Goal: Navigation & Orientation: Find specific page/section

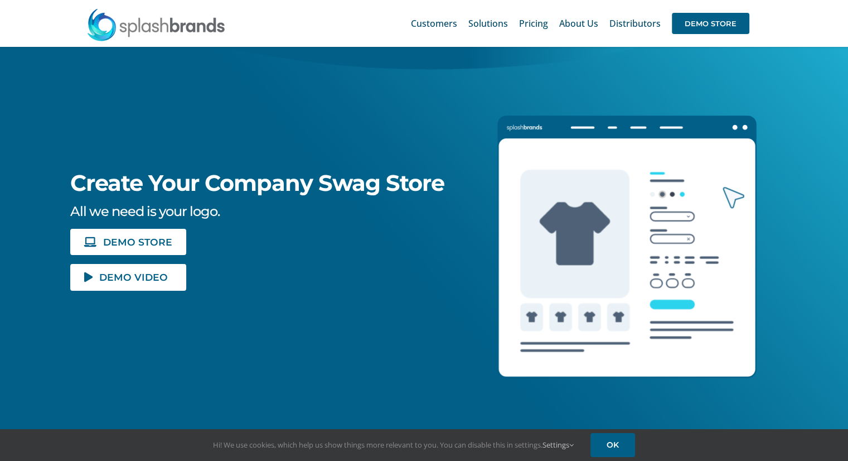
scroll to position [107, 0]
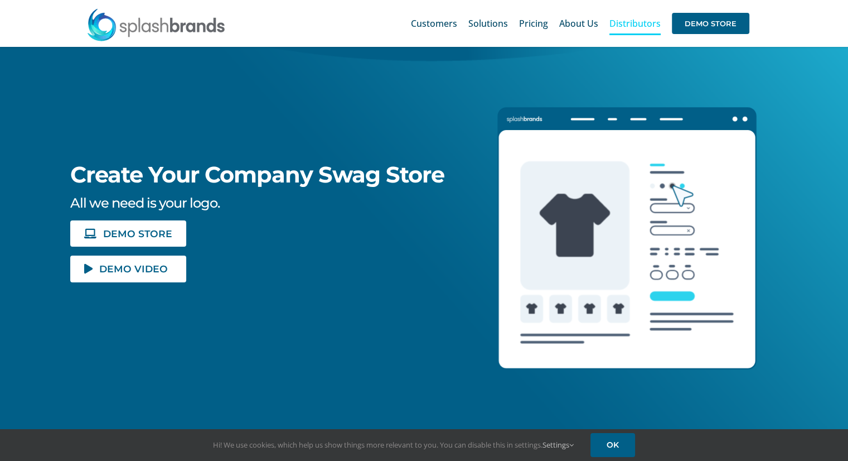
click at [643, 31] on link "Distributors" at bounding box center [634, 24] width 51 height 36
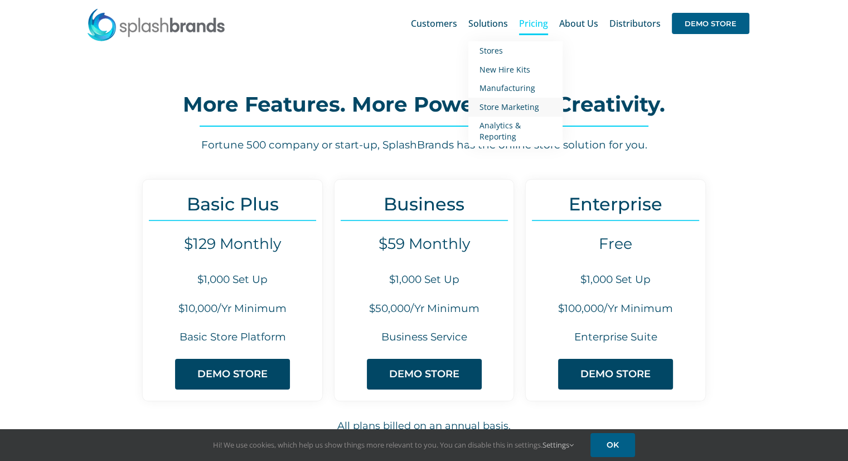
click at [491, 108] on span "Store Marketing" at bounding box center [510, 106] width 60 height 11
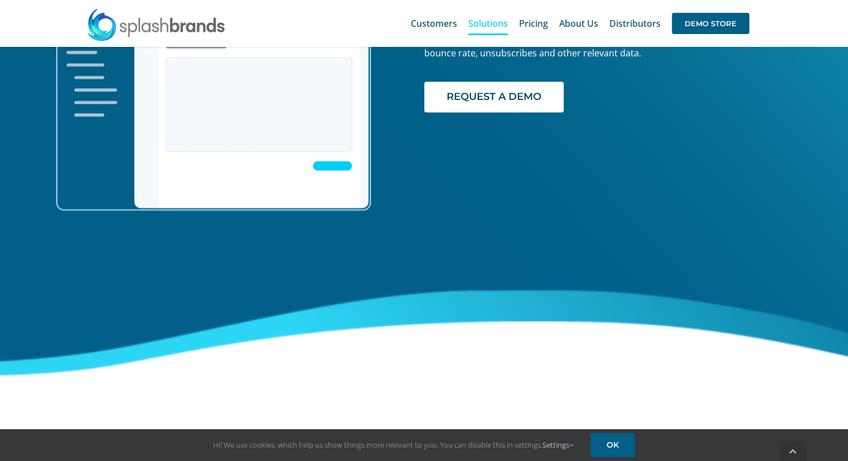
scroll to position [1873, 0]
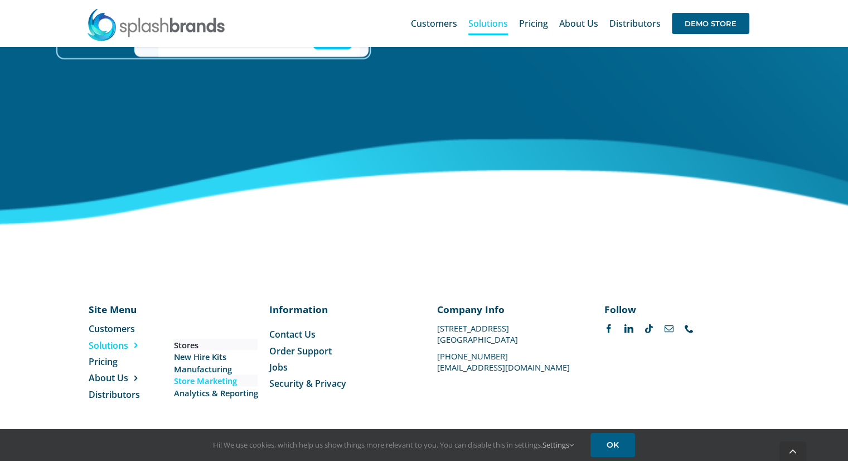
click at [179, 343] on span "Stores" at bounding box center [185, 344] width 25 height 12
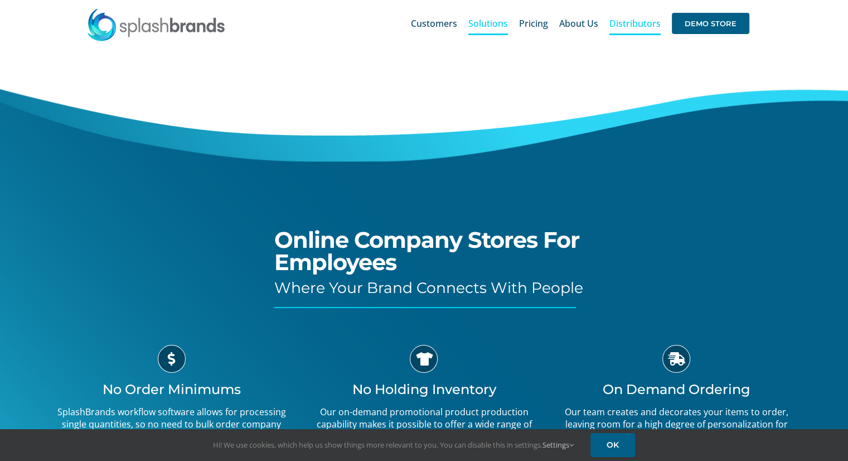
click at [631, 23] on span "Distributors" at bounding box center [634, 23] width 51 height 9
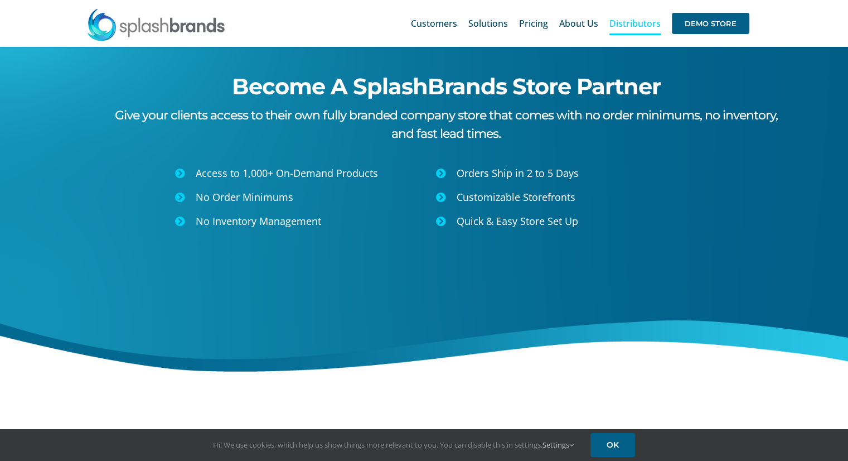
scroll to position [31, 0]
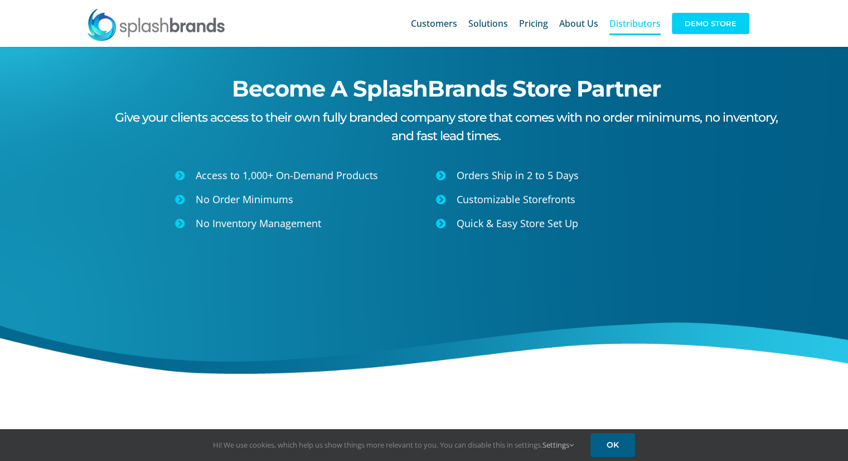
click at [699, 23] on span "DEMO STORE" at bounding box center [711, 23] width 78 height 21
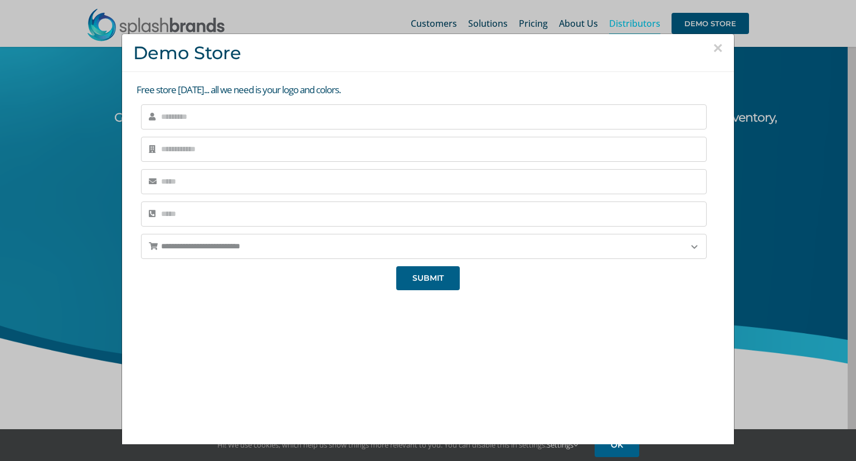
click at [713, 45] on button "×" at bounding box center [718, 48] width 10 height 17
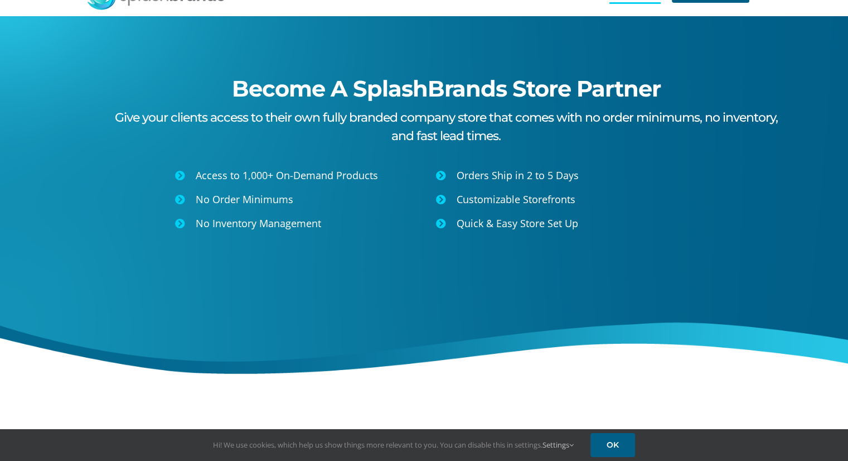
scroll to position [0, 0]
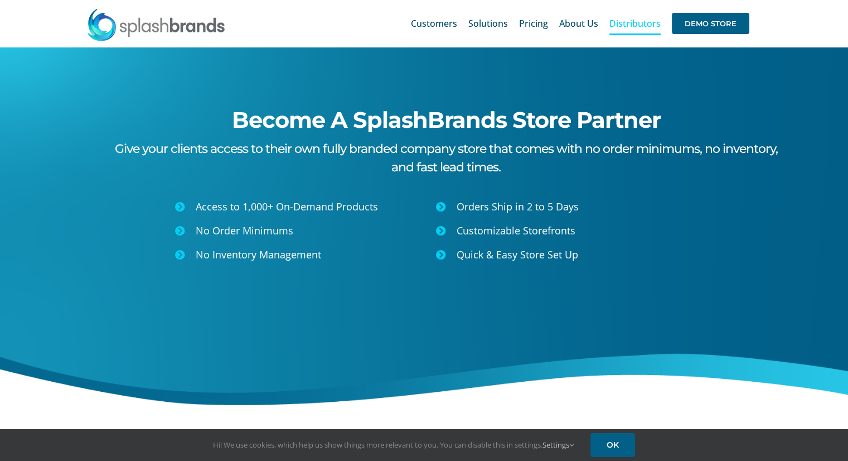
click at [162, 14] on img at bounding box center [155, 24] width 139 height 33
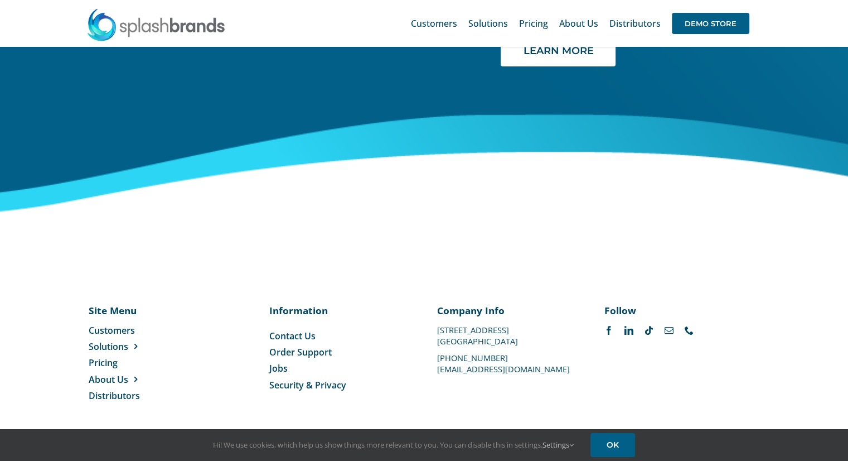
scroll to position [4609, 0]
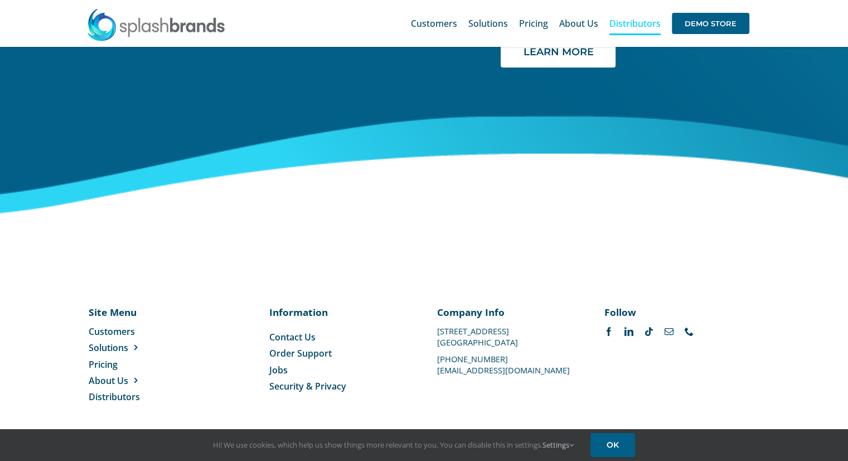
click at [612, 25] on span "Distributors" at bounding box center [634, 23] width 51 height 9
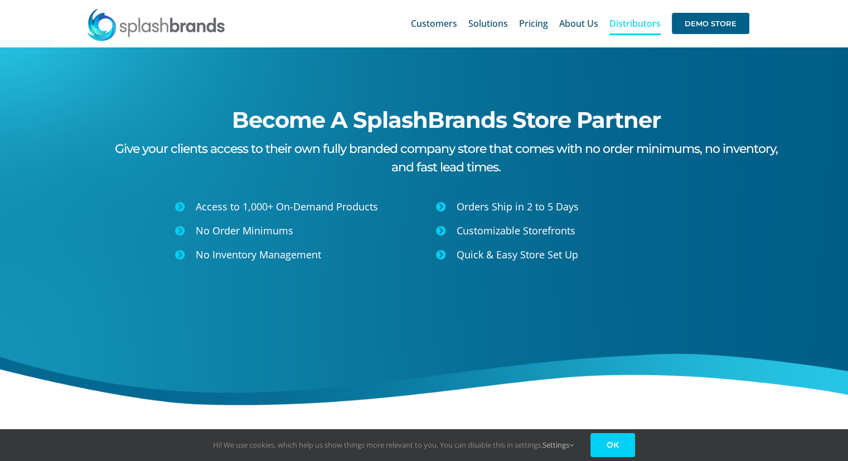
click at [606, 449] on link "OK" at bounding box center [612, 445] width 45 height 24
